Goal: Task Accomplishment & Management: Manage account settings

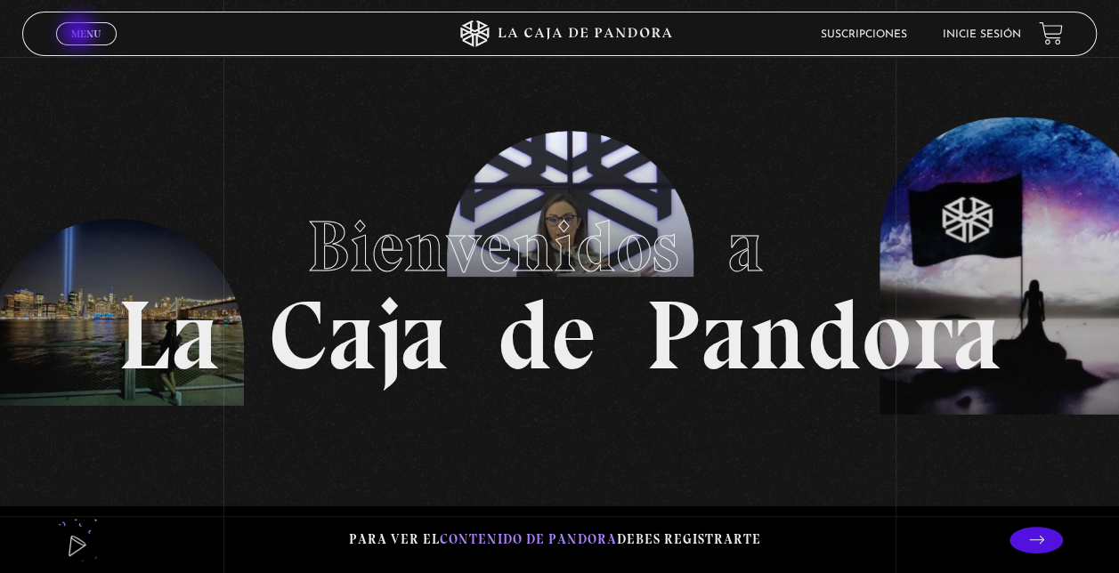
click at [80, 34] on span "Menu" at bounding box center [85, 33] width 29 height 11
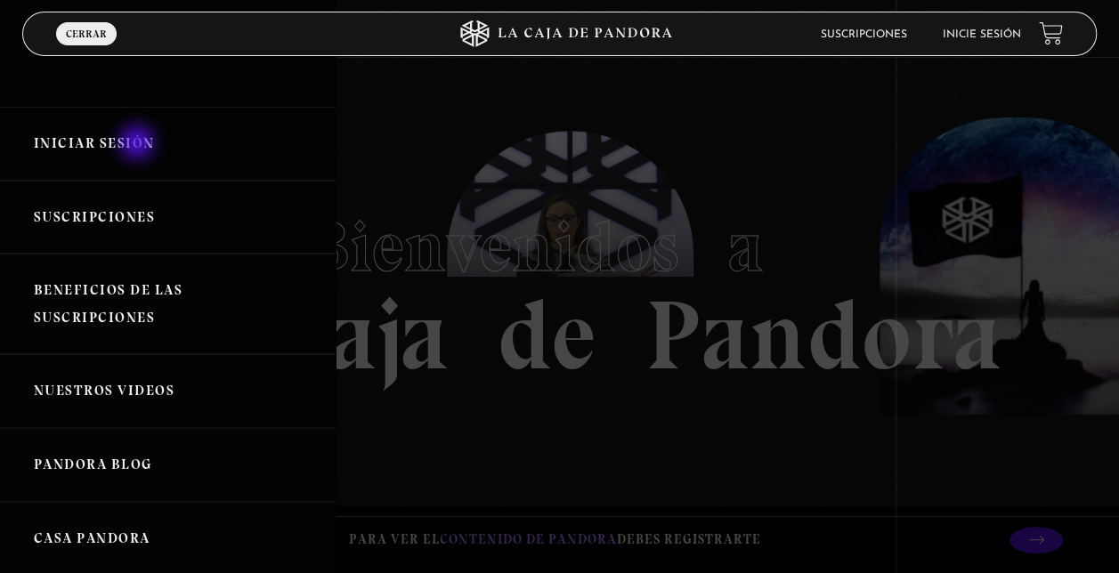
click at [139, 144] on link "Iniciar Sesión" at bounding box center [167, 144] width 335 height 74
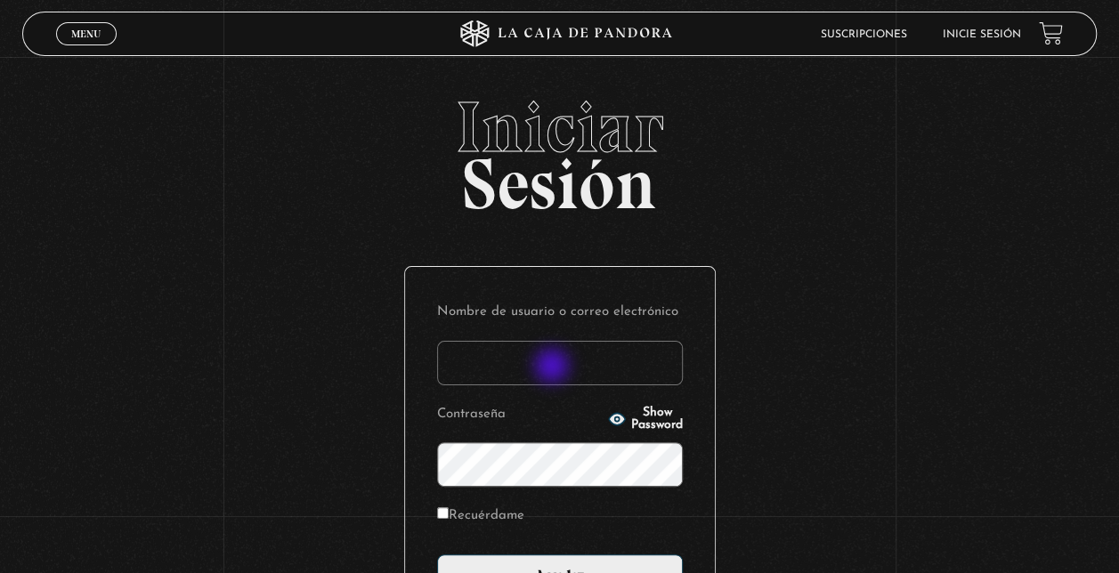
click at [553, 368] on input "Nombre de usuario o correo electrónico" at bounding box center [560, 363] width 246 height 44
type input "[EMAIL_ADDRESS][DOMAIN_NAME]"
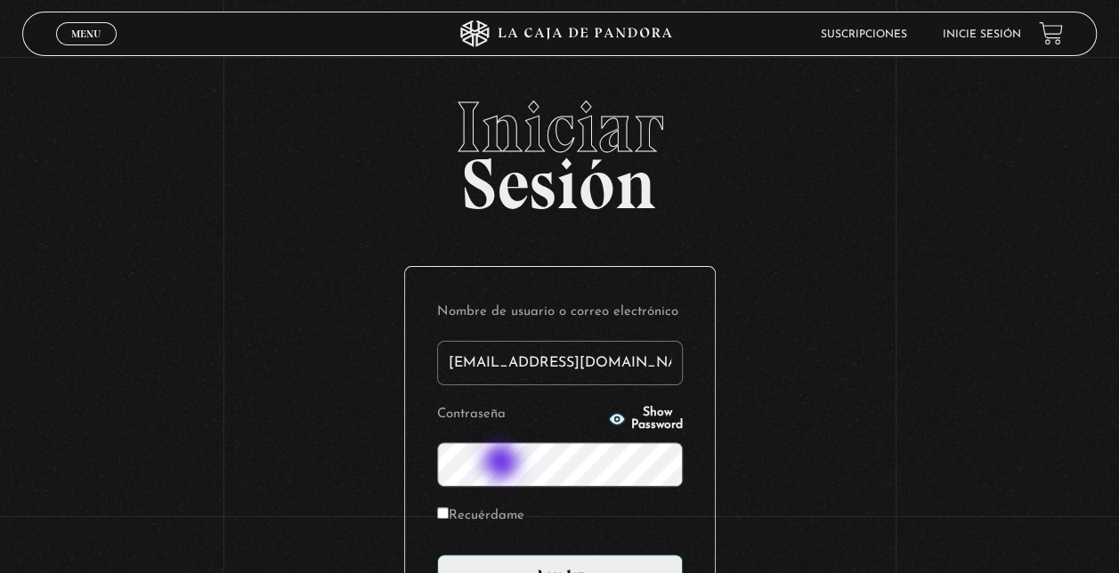
click at [437, 554] on input "Acceder" at bounding box center [560, 576] width 246 height 44
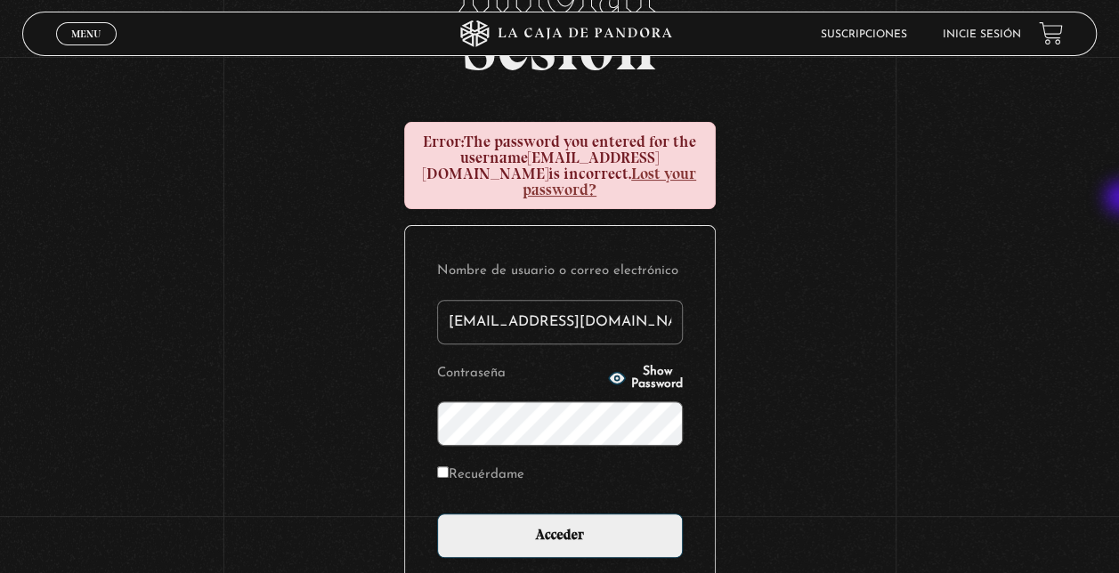
scroll to position [164, 0]
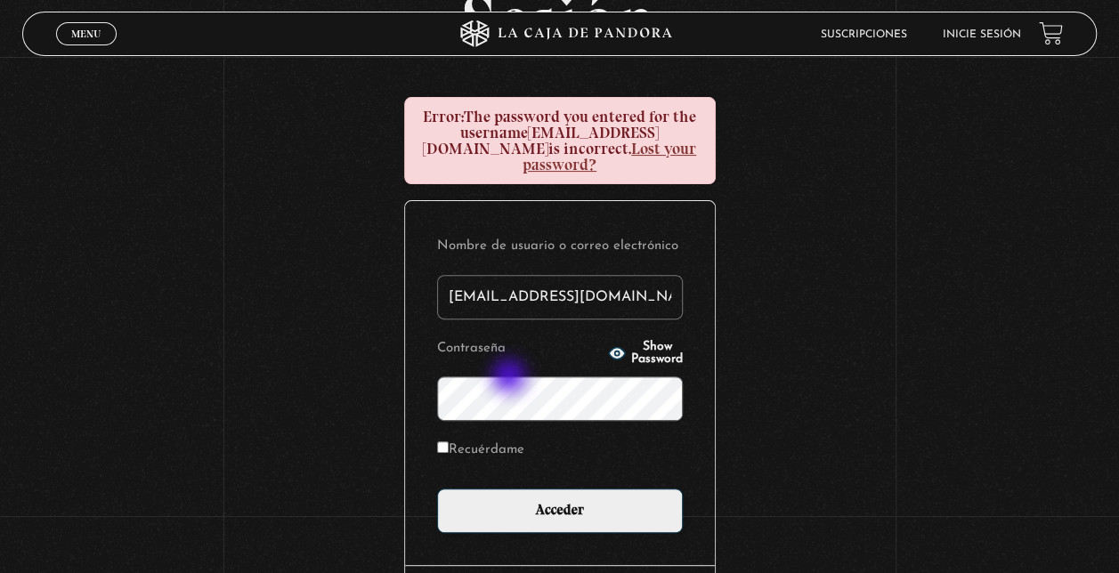
click at [437, 489] on input "Acceder" at bounding box center [560, 511] width 246 height 44
